Goal: Check status

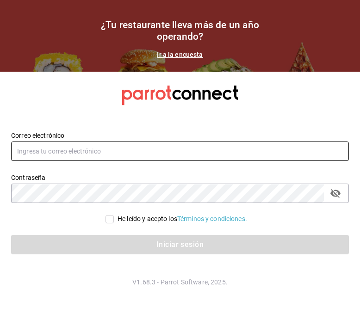
type input "gm@peace.com"
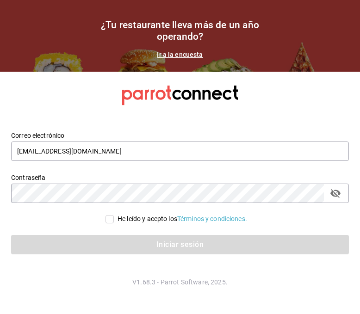
click at [108, 221] on input "He leído y acepto los Términos y condiciones." at bounding box center [109, 219] width 8 height 8
checkbox input "true"
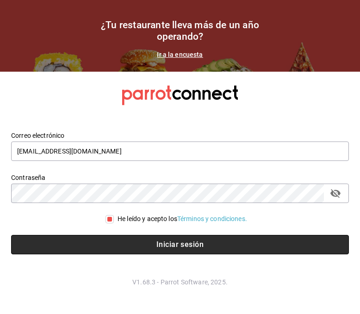
click at [134, 244] on button "Iniciar sesión" at bounding box center [180, 244] width 338 height 19
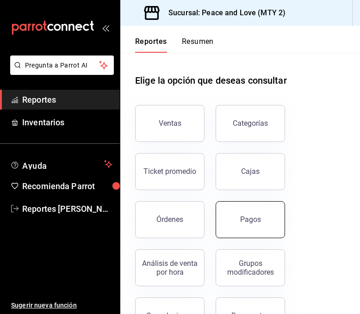
click at [249, 221] on div "Pagos" at bounding box center [250, 219] width 21 height 9
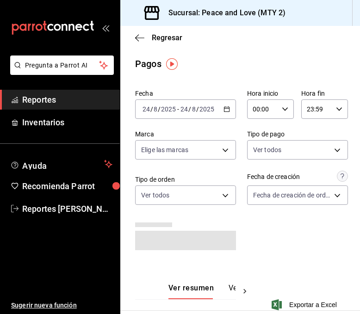
click at [203, 104] on div "[DATE] [DATE] - [DATE] [DATE]" at bounding box center [185, 108] width 101 height 19
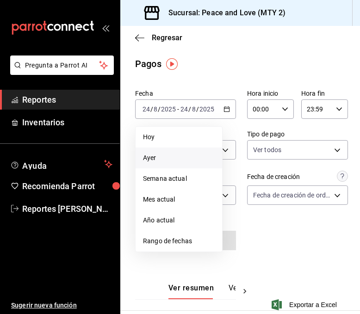
click at [166, 157] on span "Ayer" at bounding box center [179, 158] width 72 height 10
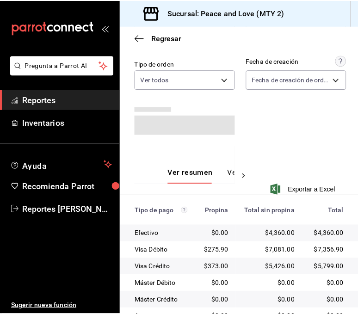
scroll to position [130, 0]
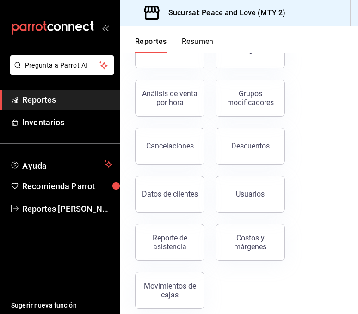
scroll to position [180, 0]
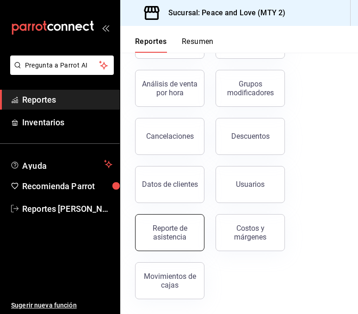
click at [161, 232] on div "Reporte de asistencia" at bounding box center [169, 233] width 57 height 18
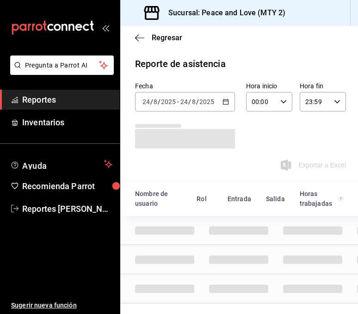
click at [223, 103] on \(Stroke\) "button" at bounding box center [226, 101] width 6 height 5
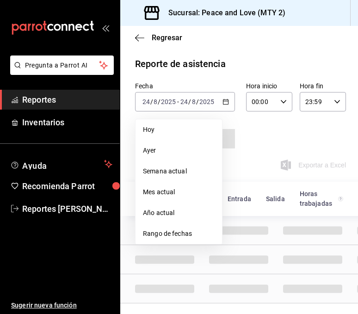
click at [192, 231] on span "Rango de fechas" at bounding box center [179, 234] width 72 height 10
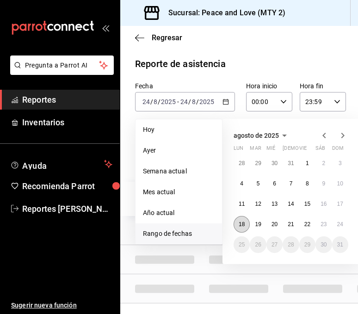
click at [238, 224] on button "18" at bounding box center [242, 224] width 16 height 17
click at [338, 226] on abbr "24" at bounding box center [340, 224] width 6 height 6
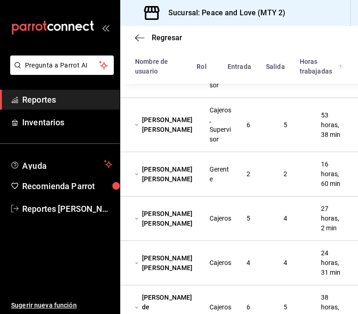
scroll to position [281, 0]
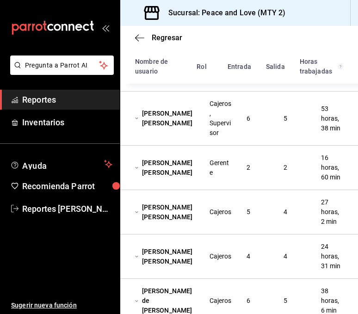
click at [213, 171] on div "Gerente" at bounding box center [221, 167] width 22 height 19
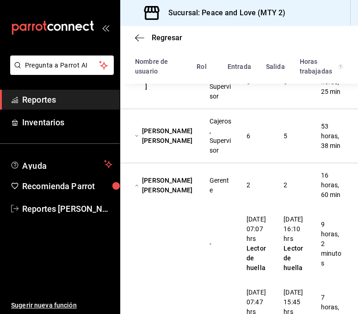
scroll to position [249, 0]
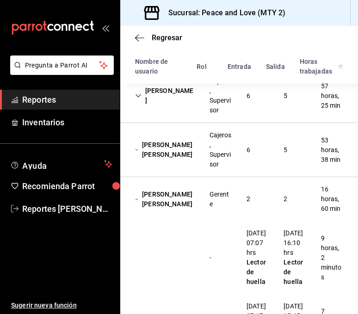
click at [219, 201] on div "Gerente" at bounding box center [221, 199] width 22 height 19
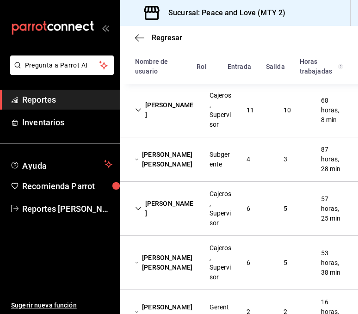
scroll to position [133, 0]
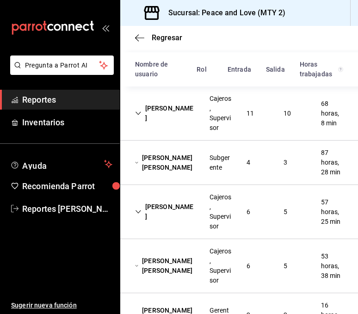
click at [286, 119] on div "10" at bounding box center [287, 113] width 22 height 17
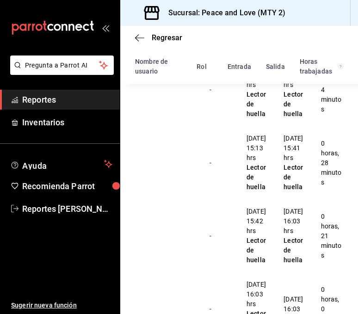
scroll to position [107, 0]
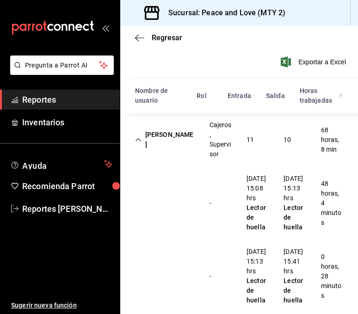
click at [192, 133] on div "Cielo Ayala García" at bounding box center [165, 139] width 74 height 27
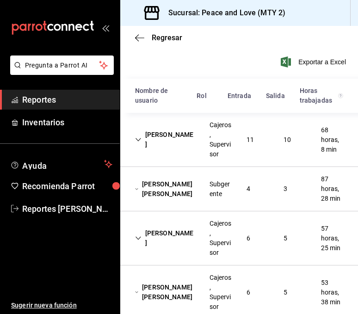
click at [196, 186] on div "Janeth Anaid Ruano Romero" at bounding box center [165, 189] width 74 height 27
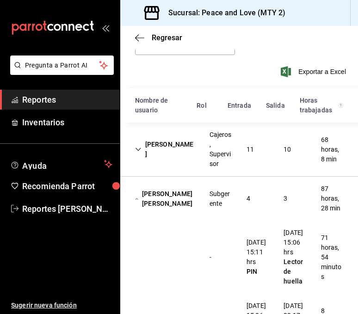
scroll to position [94, 0]
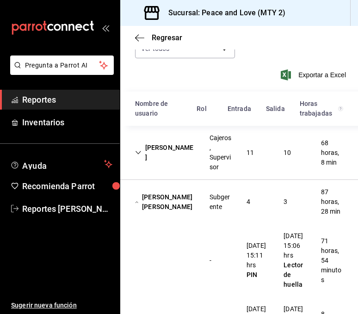
click at [236, 220] on div "Janeth Anaid Ruano Romero Subgerente 4 3 87 horas, 28 min" at bounding box center [239, 202] width 238 height 44
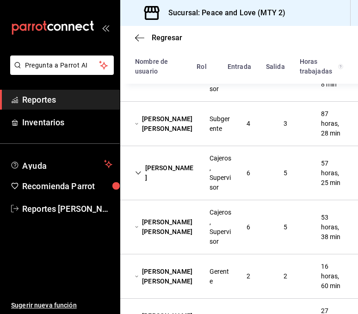
scroll to position [188, 0]
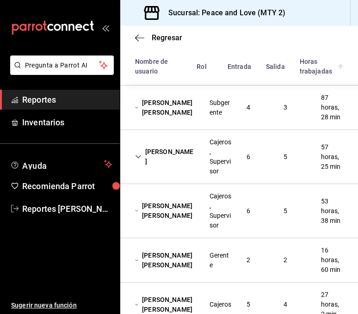
click at [243, 157] on div "6" at bounding box center [248, 157] width 19 height 17
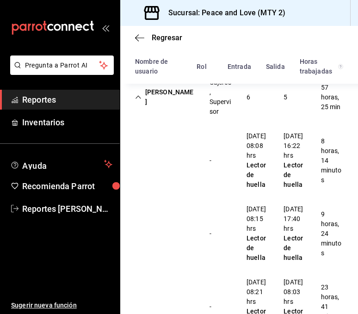
scroll to position [235, 0]
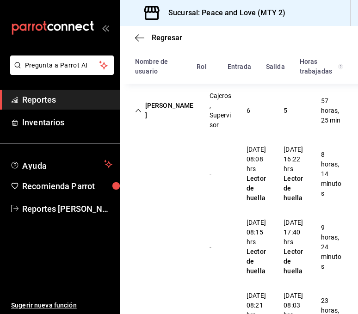
click at [174, 108] on div "Francisco Juarez" at bounding box center [165, 110] width 74 height 27
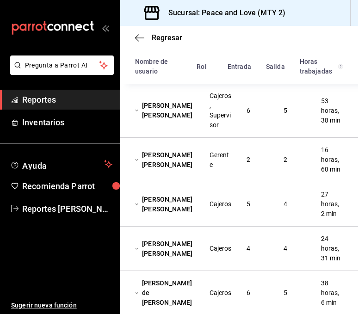
scroll to position [290, 0]
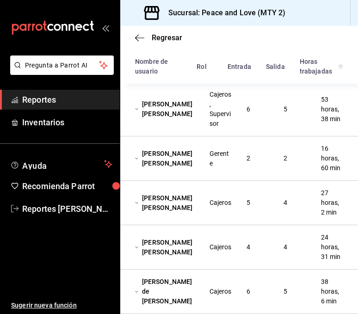
click at [186, 115] on div "Paola Yamilet Celedon Flores" at bounding box center [165, 109] width 74 height 27
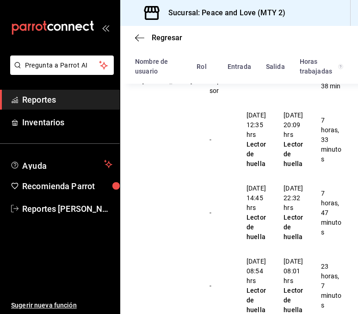
scroll to position [251, 0]
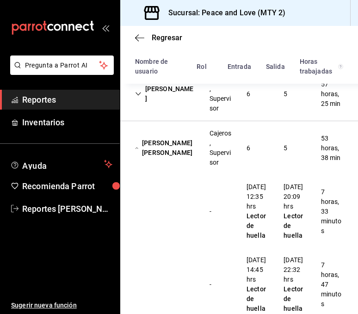
click at [164, 150] on div "Paola Yamilet Celedon Flores" at bounding box center [165, 148] width 74 height 27
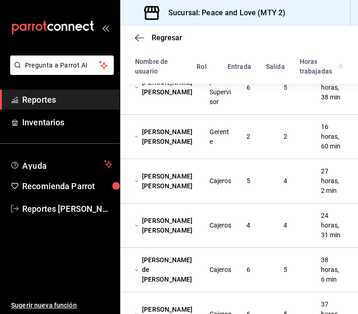
scroll to position [314, 0]
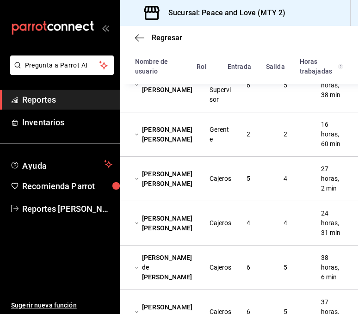
click at [211, 178] on div "Cajeros" at bounding box center [221, 179] width 22 height 10
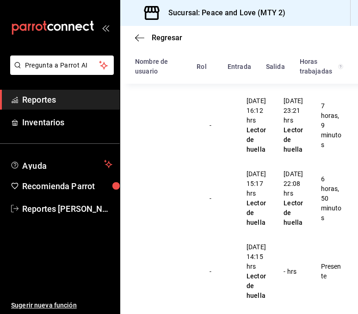
scroll to position [581, 0]
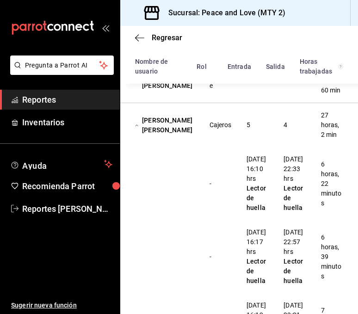
click at [204, 128] on div "Cajeros" at bounding box center [220, 125] width 37 height 17
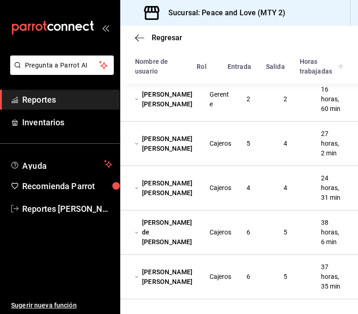
scroll to position [349, 0]
click at [187, 190] on div "Kennia Sarahy Renovato Torres" at bounding box center [165, 188] width 74 height 27
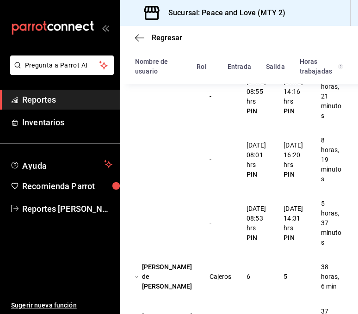
scroll to position [563, 0]
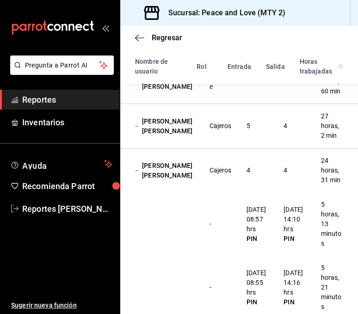
click at [168, 176] on div "Kennia Sarahy Renovato Torres" at bounding box center [165, 170] width 74 height 27
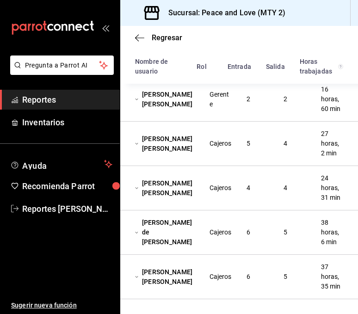
scroll to position [349, 0]
click at [204, 224] on div "Cajeros" at bounding box center [220, 232] width 37 height 17
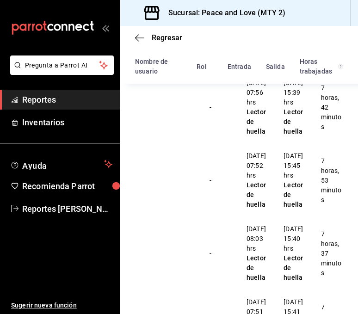
scroll to position [464, 0]
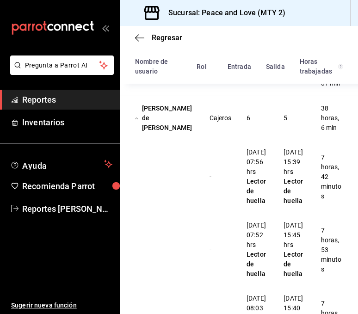
click at [183, 133] on div "Santos de Montserrat Macías Correa" at bounding box center [165, 118] width 74 height 37
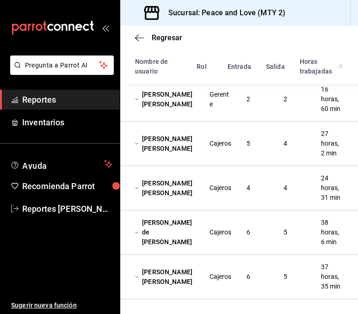
click at [159, 278] on div "Diana Patricia Herrera Hernández" at bounding box center [165, 277] width 74 height 27
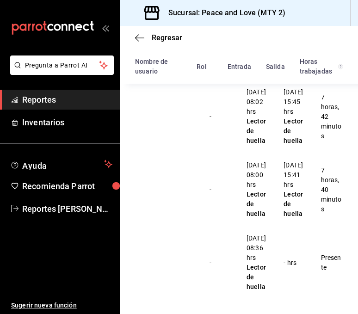
scroll to position [841, 0]
